Goal: Task Accomplishment & Management: Manage account settings

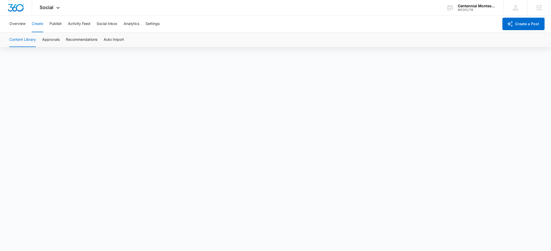
click at [465, 9] on div "M335178" at bounding box center [477, 10] width 38 height 4
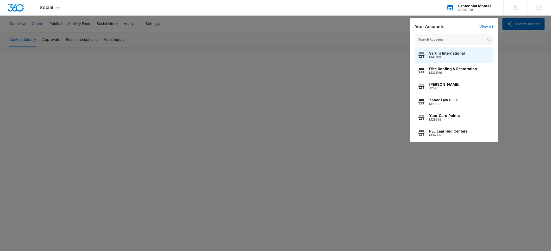
click at [427, 41] on input "text" at bounding box center [454, 39] width 78 height 10
type input "blackout"
click at [434, 56] on span "M25969" at bounding box center [456, 57] width 54 height 4
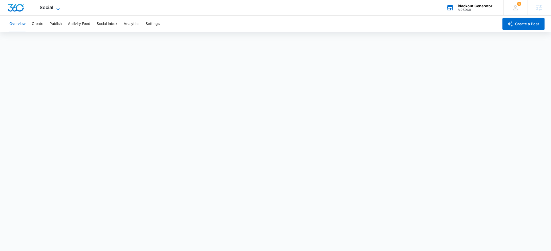
click at [45, 9] on span "Social" at bounding box center [47, 7] width 14 height 5
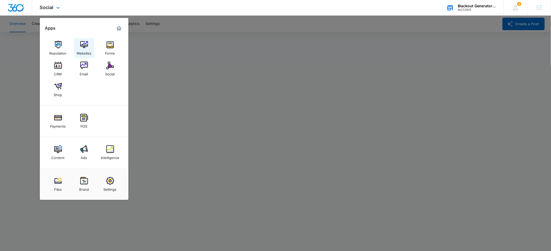
click at [80, 47] on img at bounding box center [84, 45] width 8 height 8
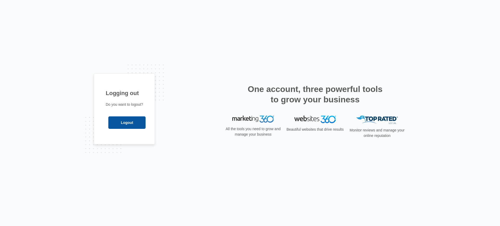
click at [132, 123] on input "Logout" at bounding box center [126, 123] width 37 height 12
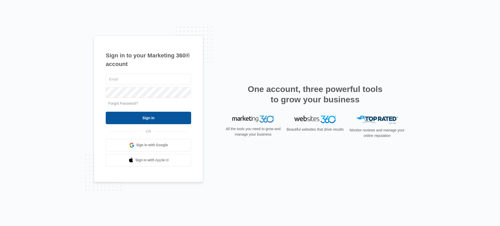
type input "[PERSON_NAME][EMAIL_ADDRESS][PERSON_NAME][DOMAIN_NAME]"
click at [144, 120] on input "Sign In" at bounding box center [148, 118] width 85 height 12
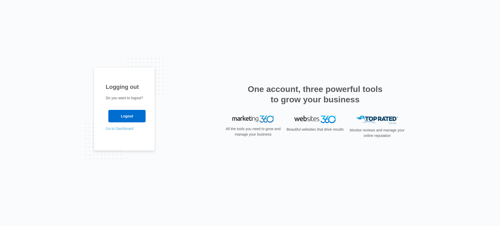
click at [122, 128] on link "Go to Dashboard" at bounding box center [120, 129] width 28 height 4
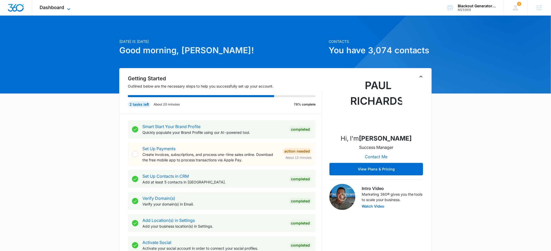
click at [59, 9] on span "Dashboard" at bounding box center [52, 7] width 24 height 5
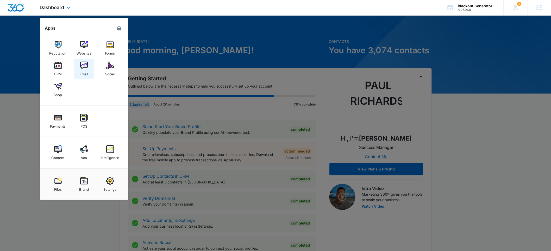
click at [86, 64] on img at bounding box center [84, 66] width 8 height 8
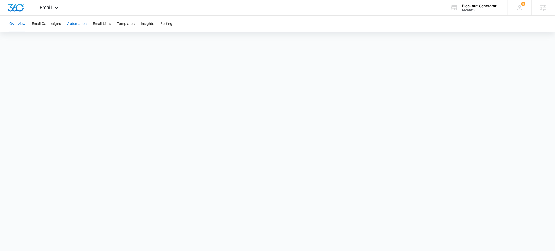
click at [78, 24] on button "Automation" at bounding box center [77, 24] width 20 height 17
click at [125, 24] on button "Templates" at bounding box center [126, 24] width 18 height 17
